Goal: Navigation & Orientation: Find specific page/section

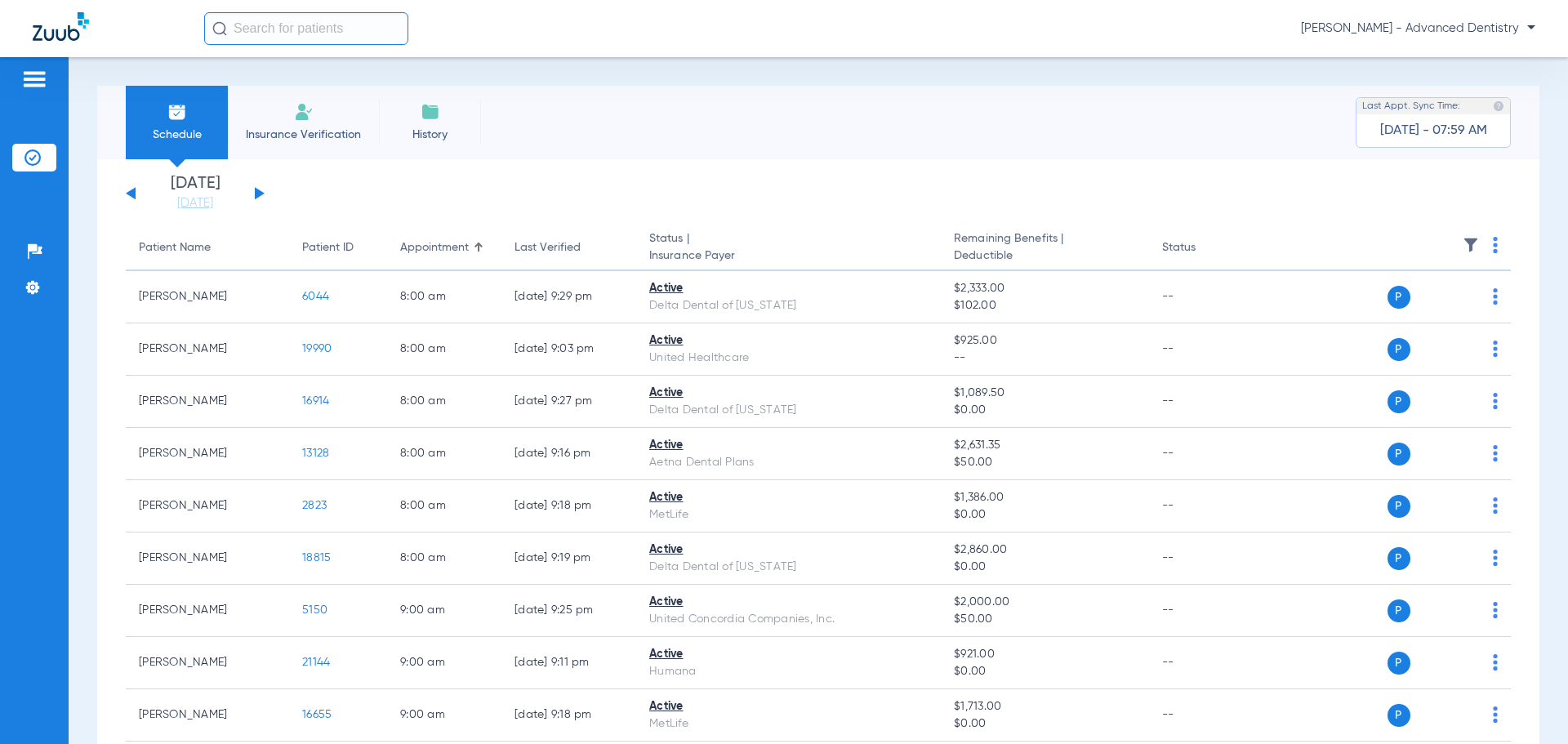
click at [316, 123] on li "Insurance Verification" at bounding box center [304, 123] width 151 height 74
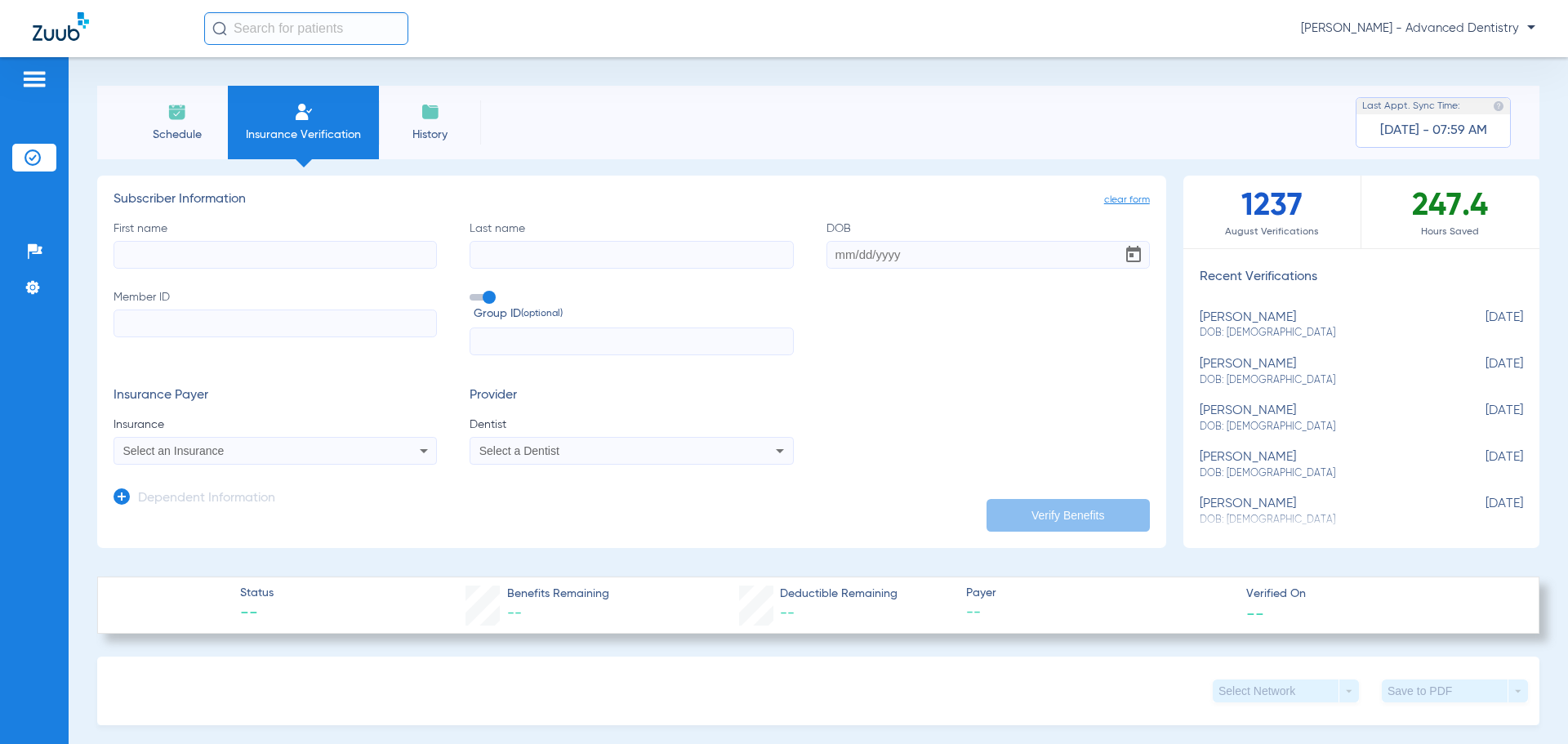
click at [164, 130] on span "Schedule" at bounding box center [177, 134] width 78 height 16
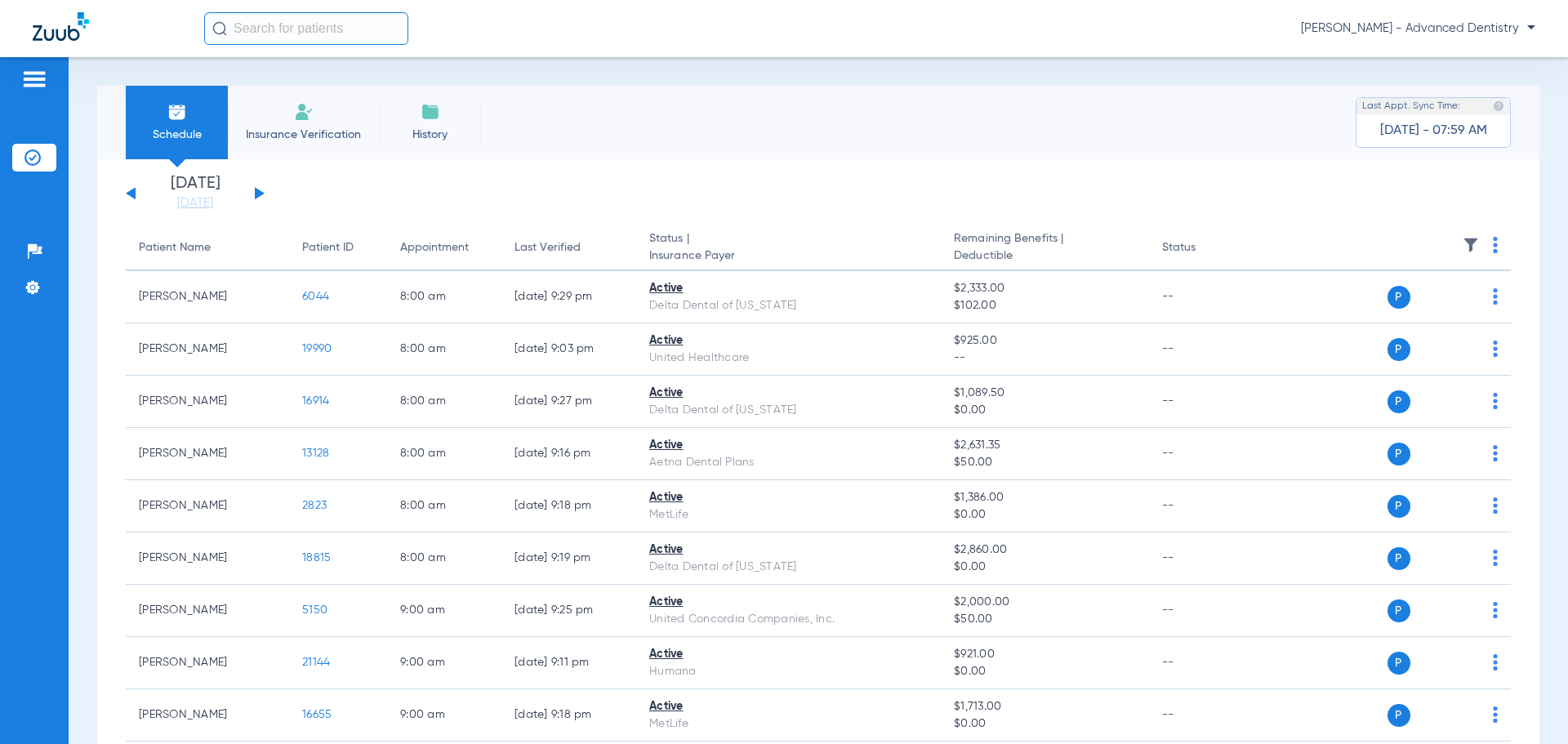
click at [424, 129] on span "History" at bounding box center [430, 134] width 78 height 16
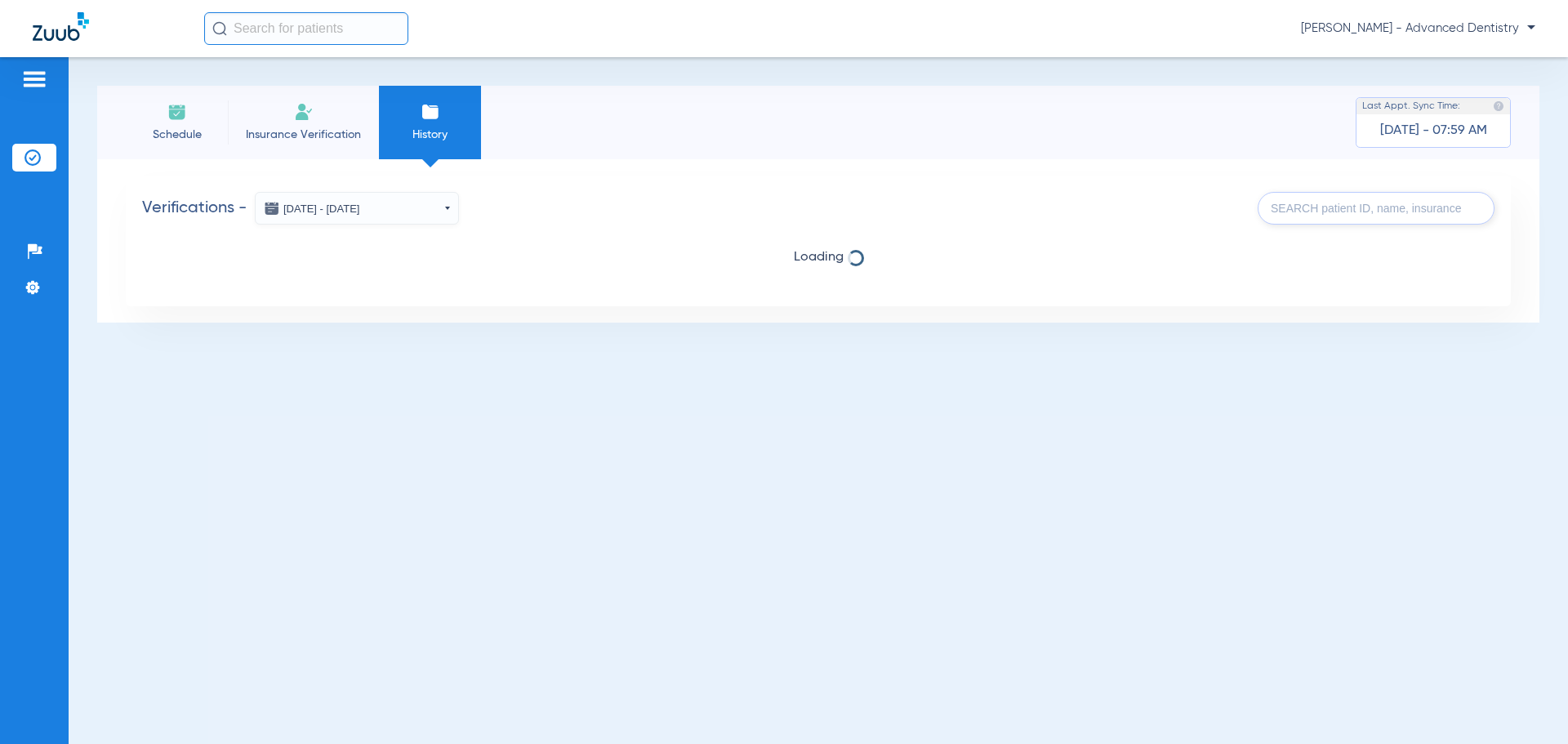
click at [783, 389] on div "Schedule Insurance Verification History Last Appt. Sync Time: [DATE] - 07:59 AM…" at bounding box center [819, 400] width 1500 height 686
